Goal: Navigation & Orientation: Find specific page/section

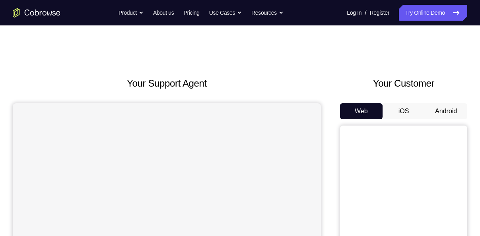
click at [447, 106] on button "Android" at bounding box center [445, 111] width 43 height 16
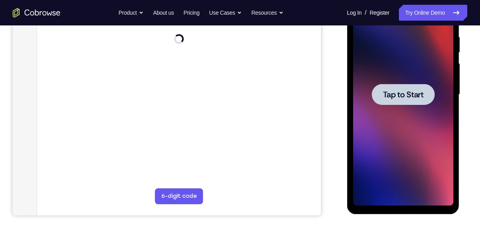
click at [397, 103] on div at bounding box center [402, 94] width 63 height 21
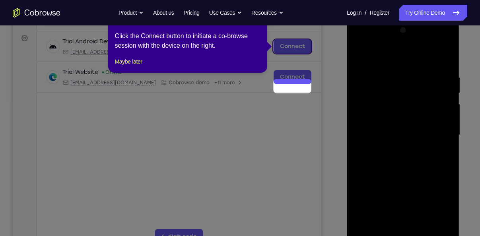
scroll to position [73, 0]
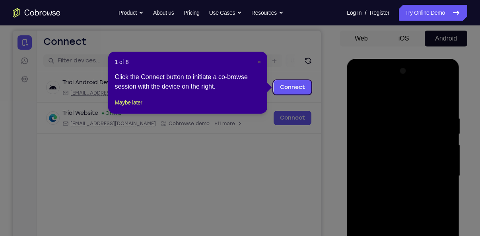
click at [259, 60] on span "×" at bounding box center [258, 62] width 3 height 6
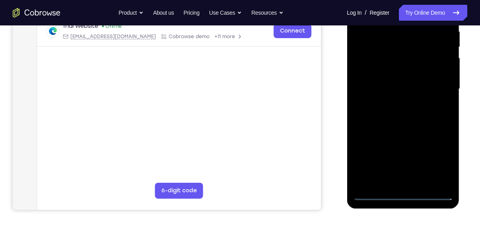
scroll to position [169, 0]
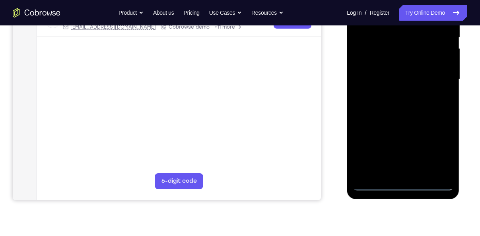
click at [405, 183] on div at bounding box center [402, 79] width 100 height 223
click at [439, 157] on div at bounding box center [402, 79] width 100 height 223
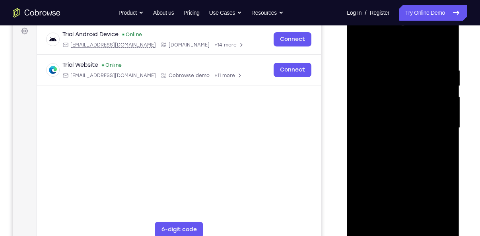
scroll to position [120, 0]
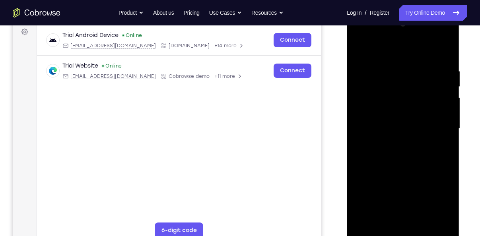
click at [383, 52] on div at bounding box center [402, 128] width 100 height 223
click at [437, 130] on div at bounding box center [402, 128] width 100 height 223
click at [393, 145] on div at bounding box center [402, 128] width 100 height 223
click at [397, 119] on div at bounding box center [402, 128] width 100 height 223
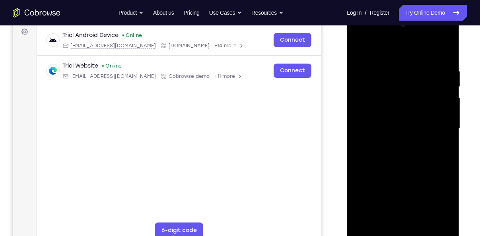
click at [382, 93] on div at bounding box center [402, 128] width 100 height 223
click at [384, 111] on div at bounding box center [402, 128] width 100 height 223
click at [383, 130] on div at bounding box center [402, 128] width 100 height 223
click at [397, 166] on div at bounding box center [402, 128] width 100 height 223
click at [383, 168] on div at bounding box center [402, 128] width 100 height 223
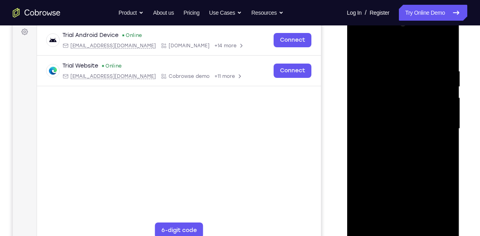
click at [424, 221] on div at bounding box center [402, 128] width 100 height 223
click at [405, 174] on div at bounding box center [402, 128] width 100 height 223
click at [395, 157] on div at bounding box center [402, 128] width 100 height 223
drag, startPoint x: 353, startPoint y: 190, endPoint x: 381, endPoint y: 189, distance: 28.2
click at [381, 189] on div at bounding box center [402, 128] width 100 height 223
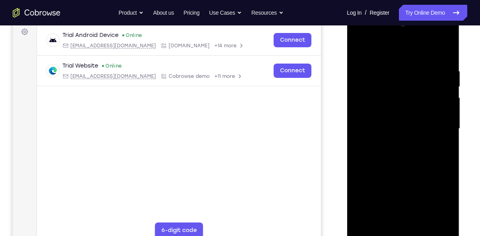
drag, startPoint x: 450, startPoint y: 165, endPoint x: 380, endPoint y: 170, distance: 69.7
click at [380, 170] on div at bounding box center [402, 128] width 100 height 223
drag, startPoint x: 357, startPoint y: 170, endPoint x: 411, endPoint y: 169, distance: 54.0
click at [411, 169] on div at bounding box center [402, 128] width 100 height 223
click at [371, 236] on div at bounding box center [402, 128] width 100 height 223
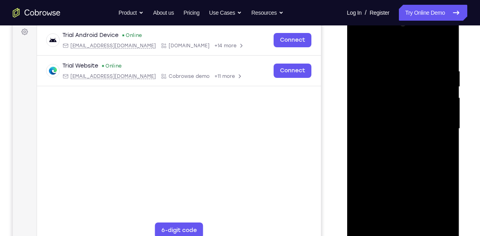
click at [412, 133] on div at bounding box center [402, 128] width 100 height 223
click at [363, 51] on div at bounding box center [402, 128] width 100 height 223
click at [362, 48] on div at bounding box center [402, 128] width 100 height 223
click at [391, 63] on div at bounding box center [402, 128] width 100 height 223
click at [435, 220] on div at bounding box center [402, 128] width 100 height 223
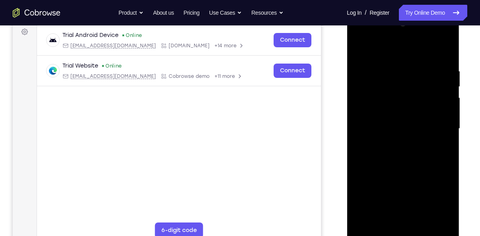
click at [442, 51] on div at bounding box center [402, 128] width 100 height 223
click at [443, 52] on div at bounding box center [402, 128] width 100 height 223
click at [403, 85] on div at bounding box center [402, 128] width 100 height 223
click at [363, 223] on div at bounding box center [402, 128] width 100 height 223
click at [370, 232] on div at bounding box center [402, 128] width 100 height 223
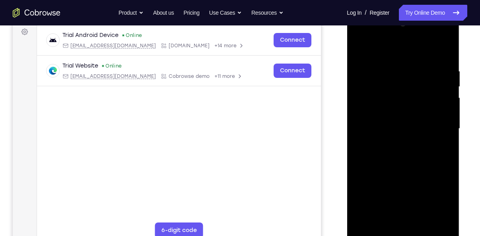
click at [421, 221] on div at bounding box center [402, 128] width 100 height 223
